Goal: Information Seeking & Learning: Learn about a topic

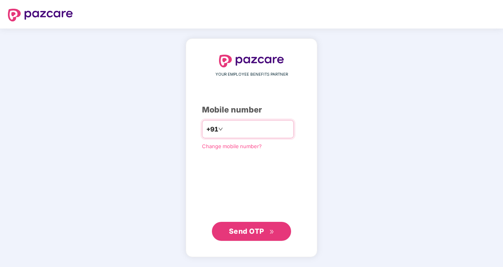
click at [235, 126] on input "number" at bounding box center [256, 129] width 65 height 13
click at [224, 129] on input "**********" at bounding box center [256, 129] width 65 height 13
type input "**********"
click at [250, 229] on span "Send OTP" at bounding box center [246, 231] width 35 height 8
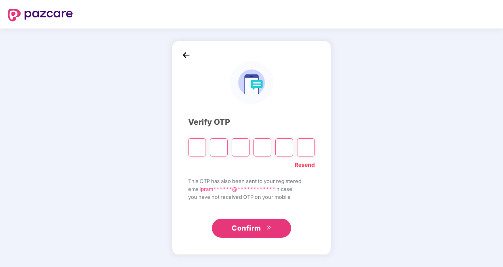
paste input "*"
type input "*"
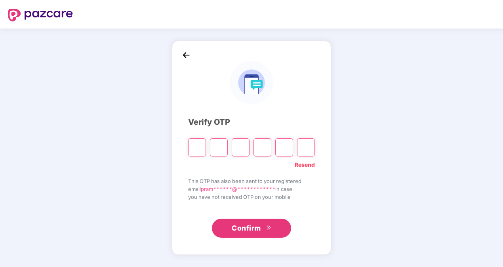
type input "*"
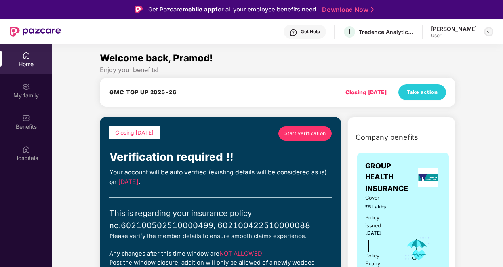
click at [488, 32] on img at bounding box center [488, 31] width 6 height 6
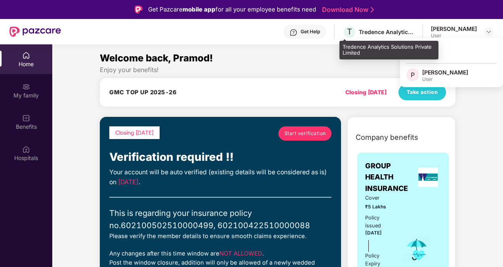
click at [343, 51] on div "Tredence Analytics Solutions Private Limited" at bounding box center [388, 50] width 99 height 19
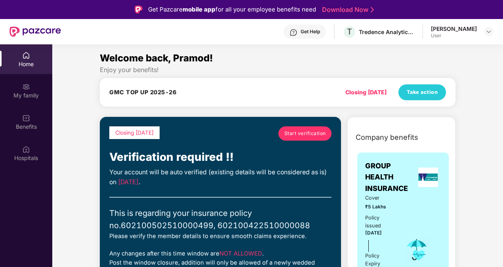
click at [266, 62] on div "Welcome back, Pramod!" at bounding box center [277, 58] width 355 height 15
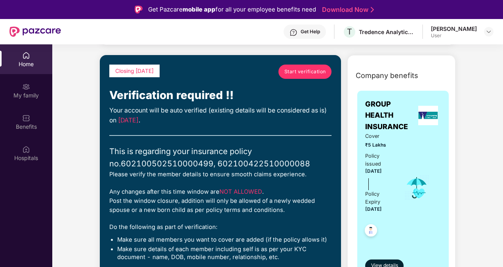
scroll to position [79, 0]
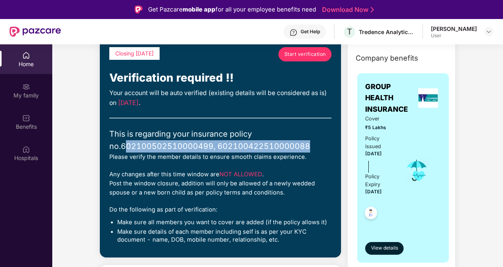
drag, startPoint x: 112, startPoint y: 145, endPoint x: 309, endPoint y: 142, distance: 197.1
click at [309, 142] on div "This is regarding your insurance policy no. 602100502510000499, 602100422510000…" at bounding box center [220, 140] width 222 height 25
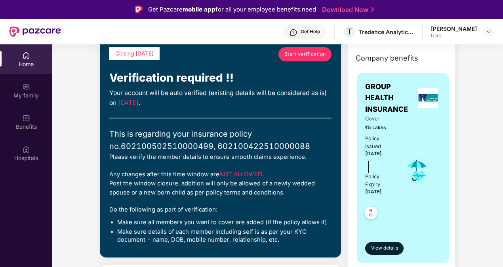
click at [130, 166] on div "Closing [DATE] Start verification Verification required !! Your account will be…" at bounding box center [220, 147] width 222 height 201
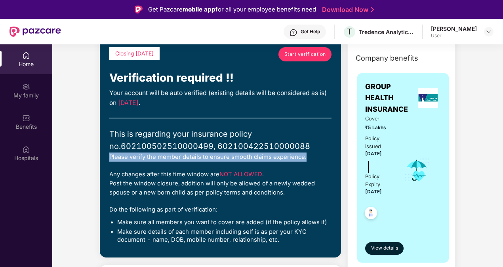
drag, startPoint x: 117, startPoint y: 157, endPoint x: 317, endPoint y: 158, distance: 200.2
click at [317, 158] on div "Please verify the member details to ensure smooth claims experience." at bounding box center [220, 156] width 222 height 9
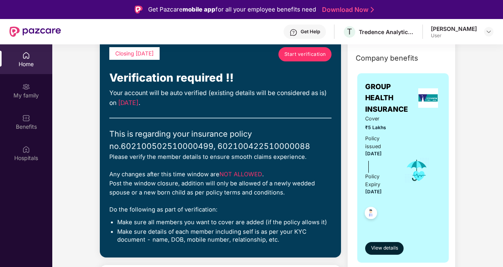
drag, startPoint x: 317, startPoint y: 158, endPoint x: 303, endPoint y: 167, distance: 16.7
click at [304, 167] on div "Closing [DATE] Start verification Verification required !! Your account will be…" at bounding box center [220, 147] width 222 height 201
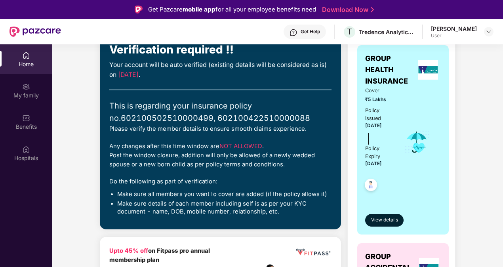
scroll to position [119, 0]
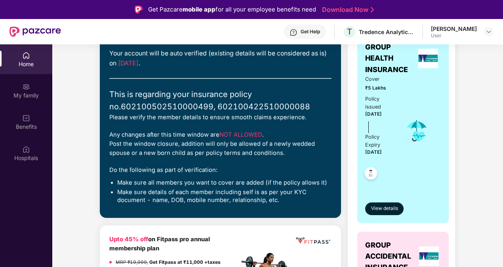
drag, startPoint x: 109, startPoint y: 144, endPoint x: 305, endPoint y: 152, distance: 196.0
click at [305, 152] on div "Closing [DATE] Start verification Verification required !! Your account will be…" at bounding box center [220, 108] width 241 height 220
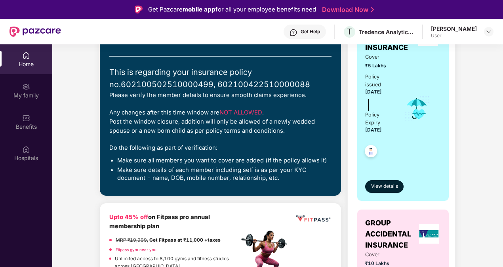
scroll to position [158, 0]
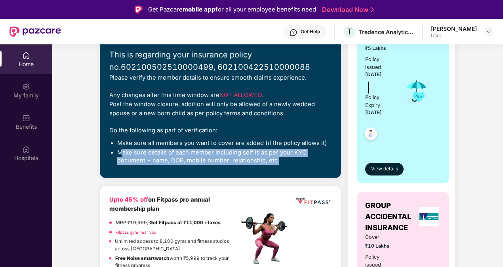
drag, startPoint x: 120, startPoint y: 153, endPoint x: 309, endPoint y: 161, distance: 188.9
click at [309, 161] on li "Make sure details of each member including self is as per your KYC document - n…" at bounding box center [224, 156] width 214 height 15
drag, startPoint x: 309, startPoint y: 161, endPoint x: 293, endPoint y: 173, distance: 19.3
click at [293, 173] on div "Closing [DATE] Start verification Verification required !! Your account will be…" at bounding box center [220, 68] width 241 height 220
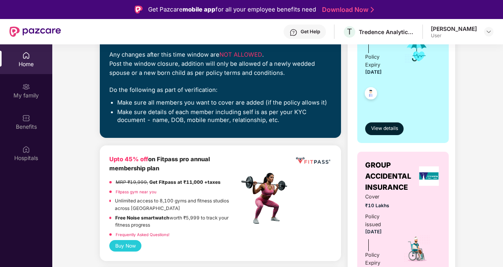
scroll to position [237, 0]
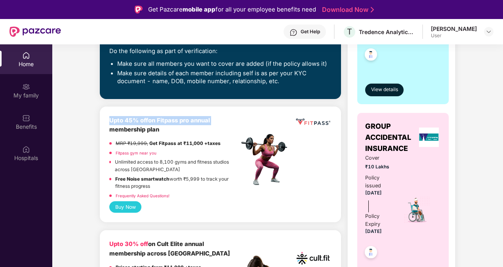
drag, startPoint x: 105, startPoint y: 118, endPoint x: 222, endPoint y: 121, distance: 116.8
click at [222, 121] on div "Upto 45% off on Fitpass pro annual membership plan MRP ₹19,999, Get Fitpass at …" at bounding box center [220, 164] width 241 height 116
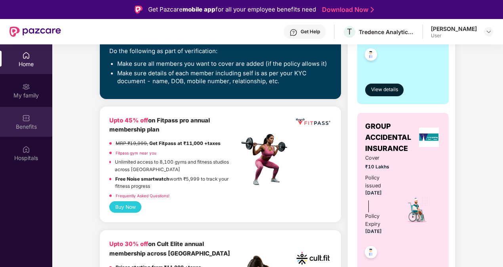
click at [32, 123] on div "Benefits" at bounding box center [26, 127] width 52 height 8
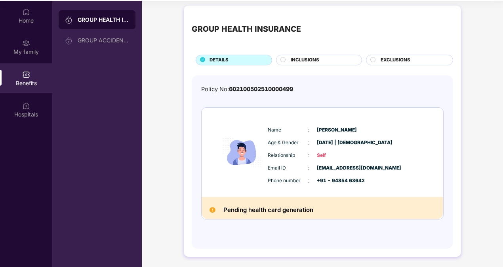
scroll to position [44, 0]
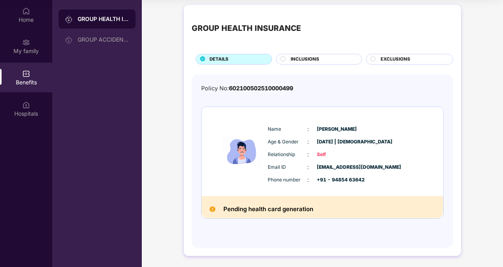
click at [283, 58] on circle at bounding box center [283, 58] width 5 height 5
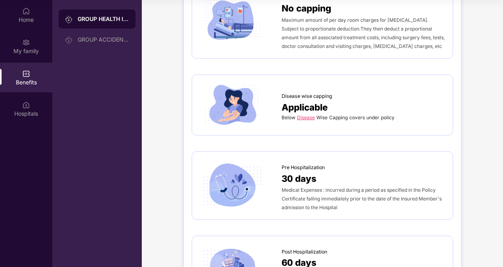
scroll to position [320, 0]
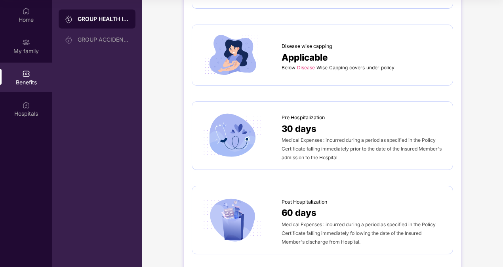
drag, startPoint x: 305, startPoint y: 65, endPoint x: 275, endPoint y: 81, distance: 33.8
click at [275, 81] on div "Disease wise capping Applicable Below Disease Wise Capping covers under policy" at bounding box center [322, 55] width 261 height 61
click at [306, 65] on link "Disease" at bounding box center [306, 67] width 18 height 6
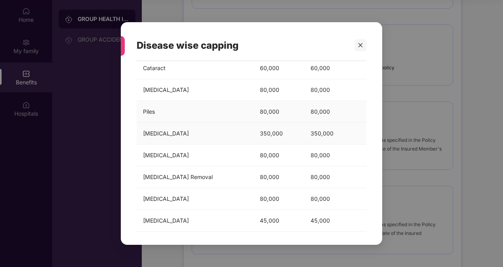
scroll to position [35, 0]
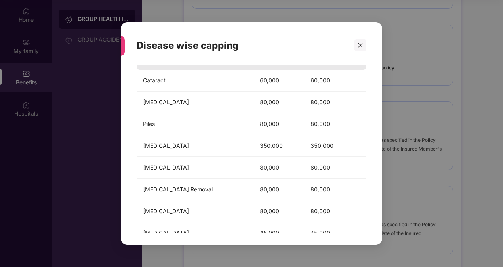
click at [358, 43] on icon "close" at bounding box center [360, 45] width 6 height 6
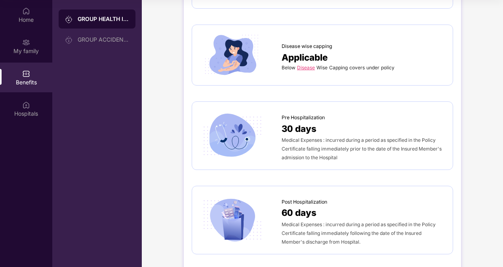
scroll to position [359, 0]
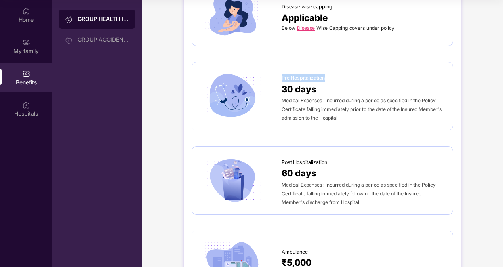
drag, startPoint x: 282, startPoint y: 74, endPoint x: 333, endPoint y: 73, distance: 51.1
click at [333, 73] on div "Pre Hospitalization" at bounding box center [362, 76] width 163 height 12
drag, startPoint x: 333, startPoint y: 73, endPoint x: 386, endPoint y: 70, distance: 53.5
click at [386, 70] on div "Pre Hospitalization" at bounding box center [362, 76] width 163 height 12
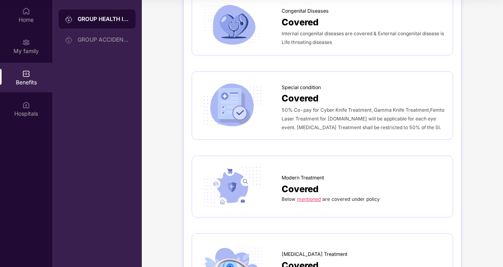
scroll to position [1151, 0]
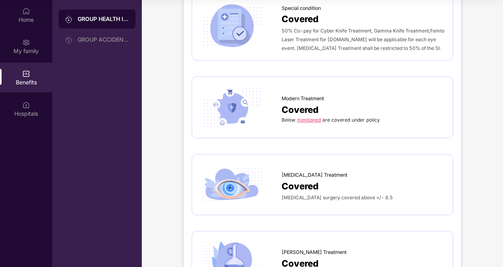
click at [312, 117] on link "mentioned" at bounding box center [309, 120] width 24 height 6
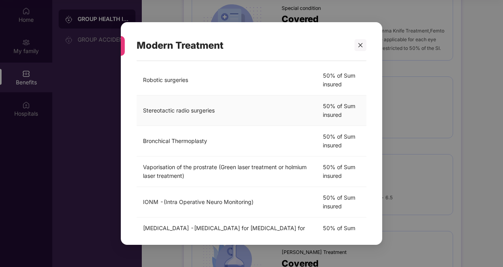
scroll to position [244, 0]
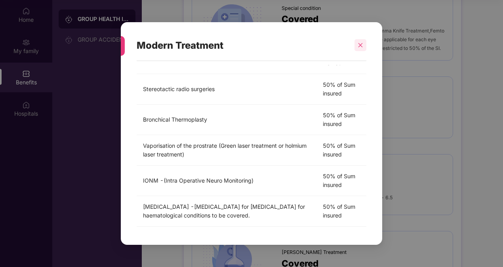
click at [363, 48] on div at bounding box center [360, 45] width 12 height 12
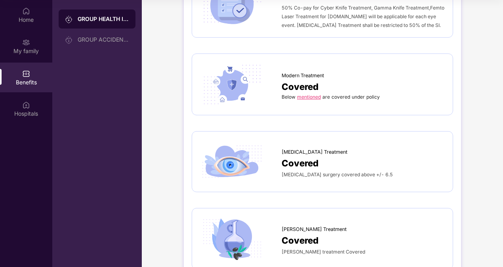
scroll to position [1269, 0]
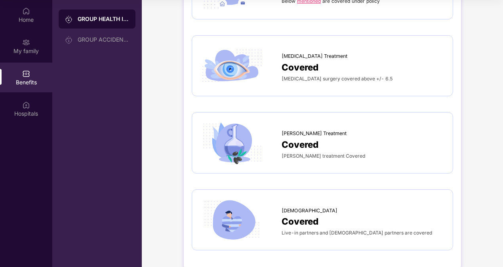
click at [289, 142] on span "Covered" at bounding box center [299, 144] width 37 height 14
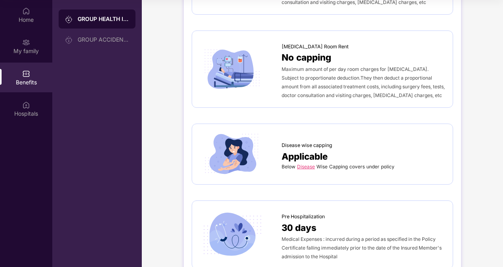
scroll to position [237, 0]
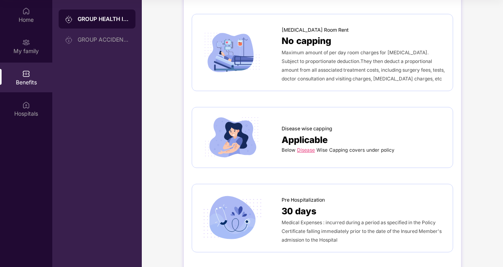
click at [302, 148] on link "Disease" at bounding box center [306, 150] width 18 height 6
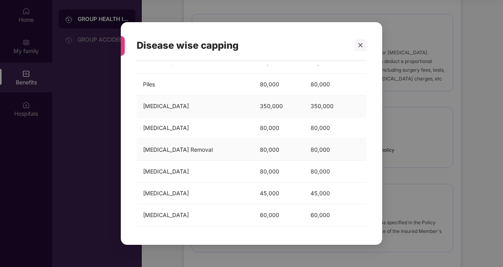
scroll to position [0, 0]
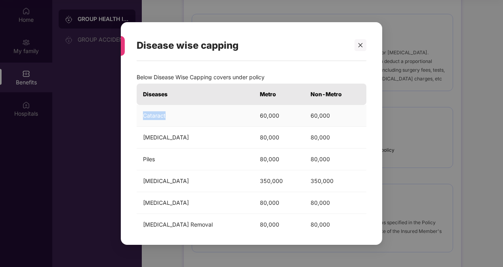
drag, startPoint x: 169, startPoint y: 118, endPoint x: 143, endPoint y: 113, distance: 26.1
click at [143, 113] on td "Cataract" at bounding box center [195, 116] width 117 height 22
copy td "Cataract"
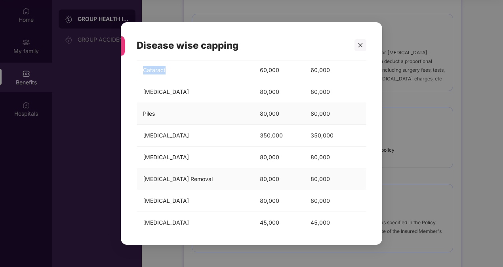
scroll to position [75, 0]
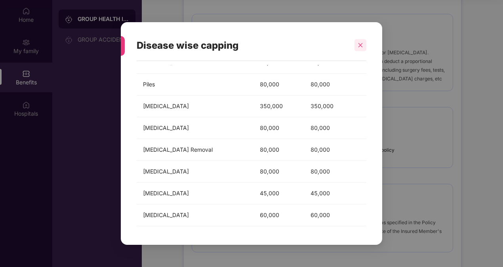
click at [357, 46] on icon "close" at bounding box center [360, 45] width 6 height 6
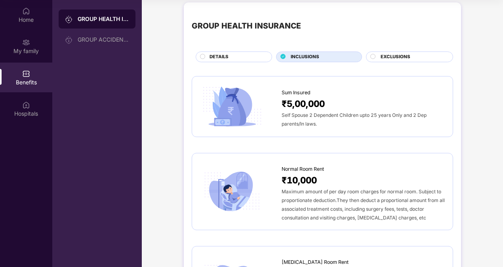
scroll to position [0, 0]
